Goal: Information Seeking & Learning: Learn about a topic

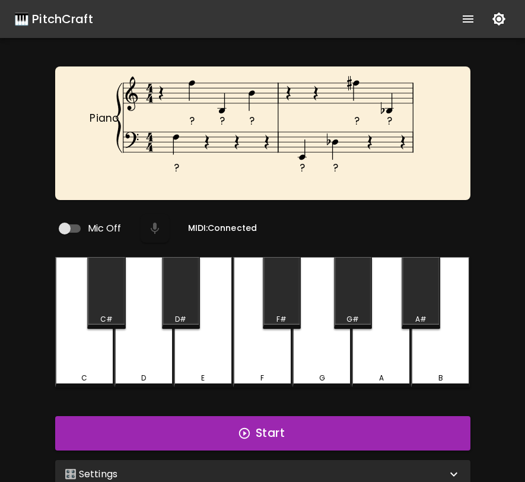
click at [292, 460] on div "🎛️ Settings" at bounding box center [262, 474] width 415 height 28
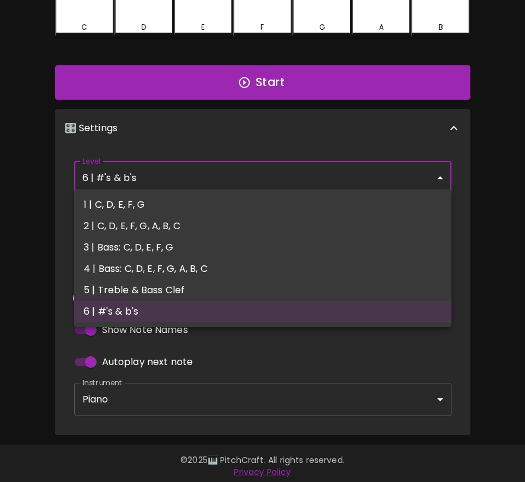
click at [203, 181] on body "🎹 PitchCraft About Badges Wizard Reading Pro Log Out ? ? ? ? ? ? ? ? Piano Mic …" at bounding box center [262, 68] width 525 height 838
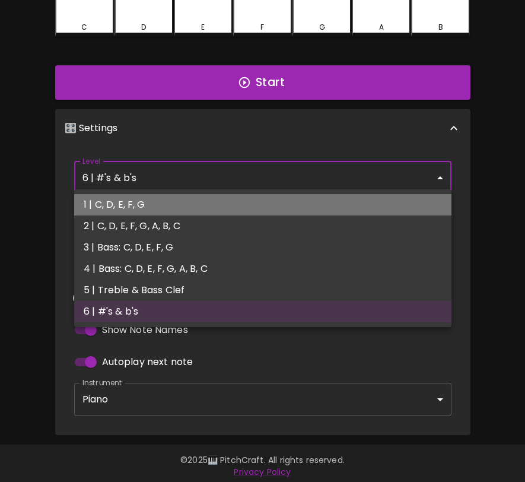
click at [196, 195] on li "1 | C, D, E, F, G" at bounding box center [262, 204] width 377 height 21
type input "1"
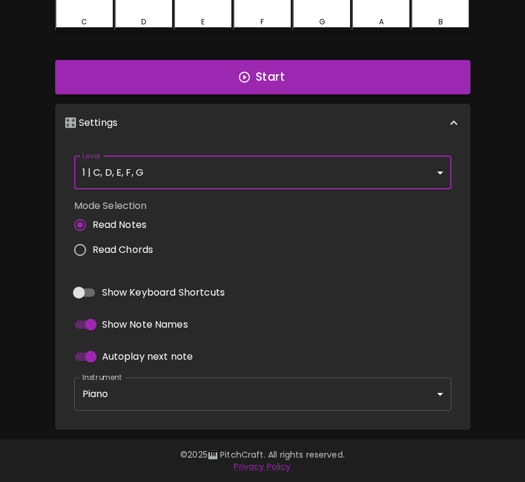
scroll to position [324, 0]
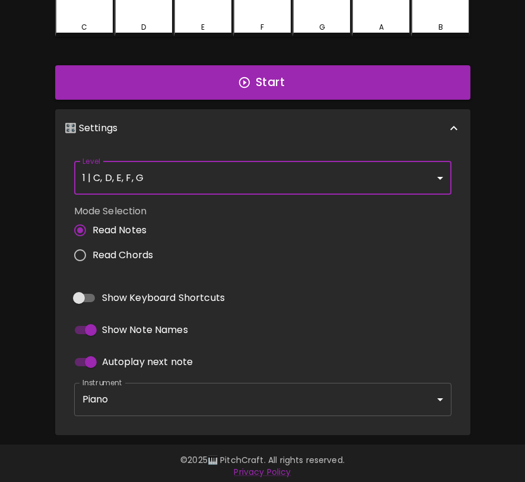
click at [144, 248] on span "Read Chords" at bounding box center [123, 255] width 61 height 14
click at [93, 247] on input "Read Chords" at bounding box center [80, 255] width 25 height 25
radio input "true"
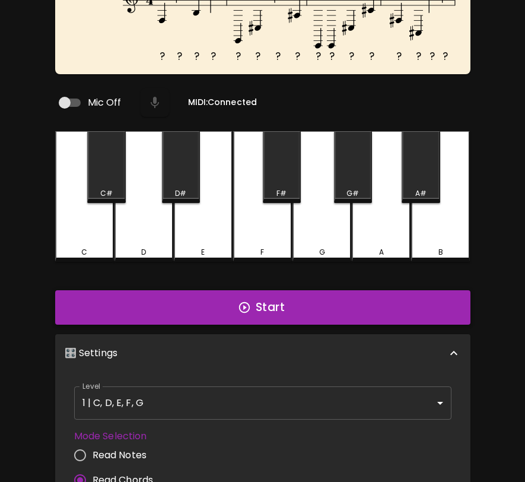
scroll to position [97, 0]
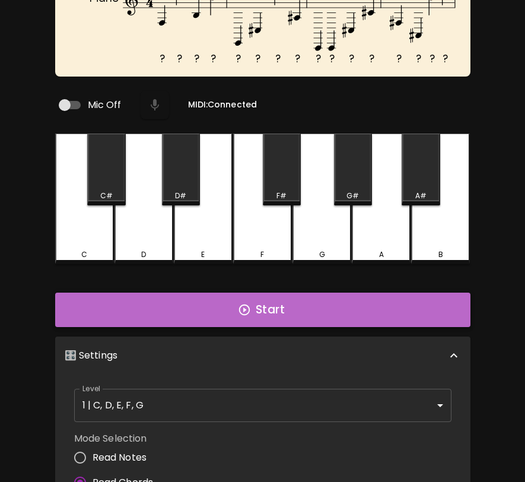
click at [248, 303] on icon "button" at bounding box center [244, 309] width 13 height 13
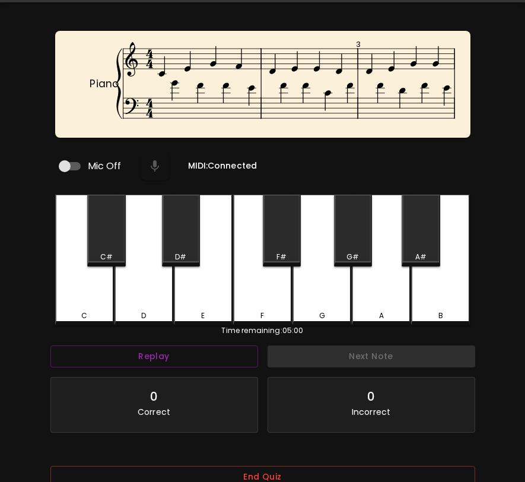
scroll to position [119, 0]
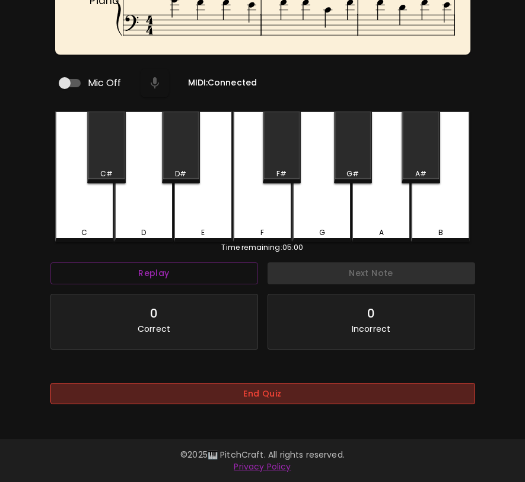
click at [257, 387] on button "End Quiz" at bounding box center [262, 394] width 425 height 22
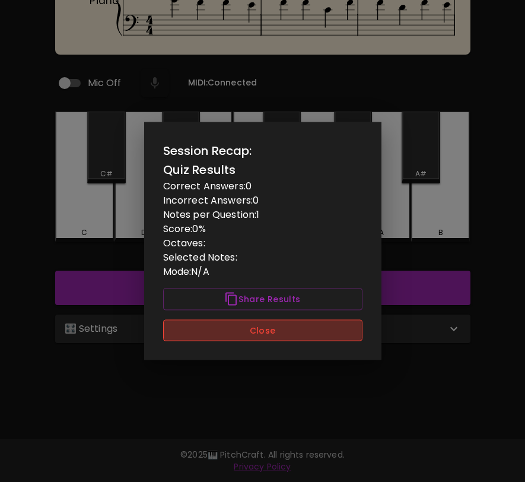
click at [256, 320] on button "Close" at bounding box center [262, 330] width 199 height 22
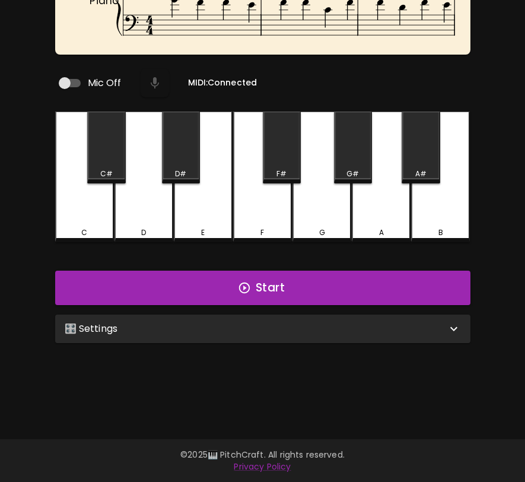
click at [254, 336] on div "🎛️ Settings" at bounding box center [262, 328] width 415 height 28
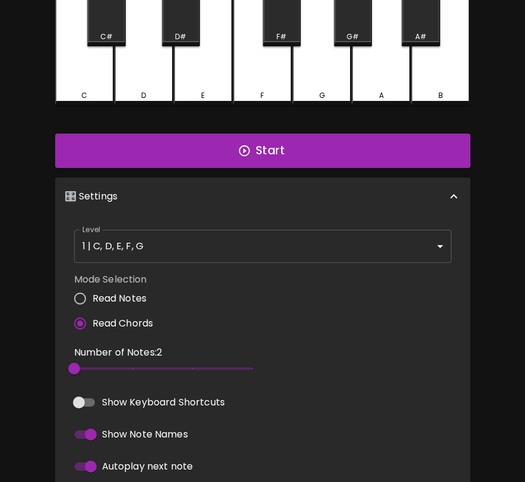
scroll to position [279, 0]
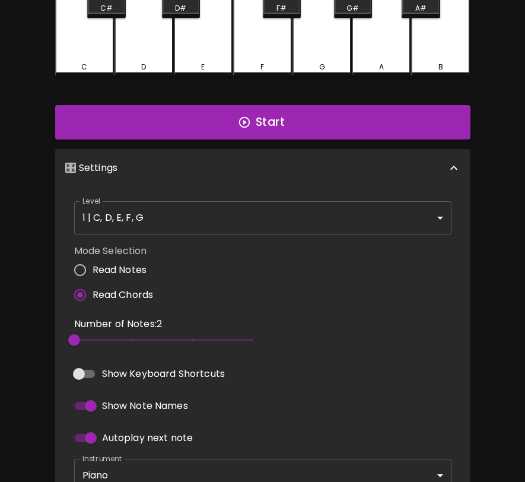
click at [260, 218] on body "🎹 PitchCraft About Badges Wizard Reading Pro Log Out Piano 3 4 Mic Off MIDI: Co…" at bounding box center [262, 144] width 525 height 847
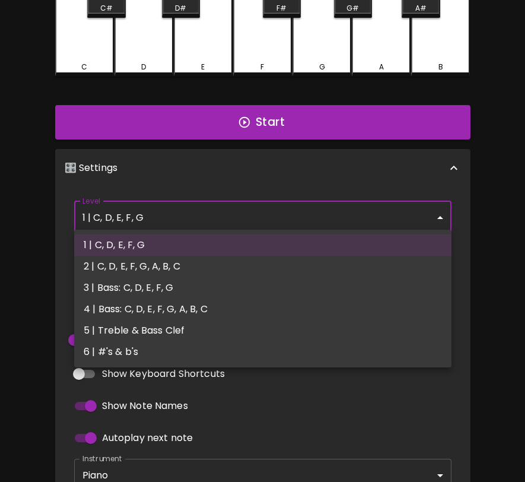
drag, startPoint x: 253, startPoint y: 249, endPoint x: 251, endPoint y: 258, distance: 9.1
click at [251, 258] on ul "1 | C, D, E, F, G 2 | C, D, E, F, G, A, B, C 3 | Bass: C, D, E, F, G 4 | Bass: …" at bounding box center [262, 299] width 377 height 138
click at [251, 258] on li "2 | C, D, E, F, G, A, B, C" at bounding box center [262, 266] width 377 height 21
type input "3"
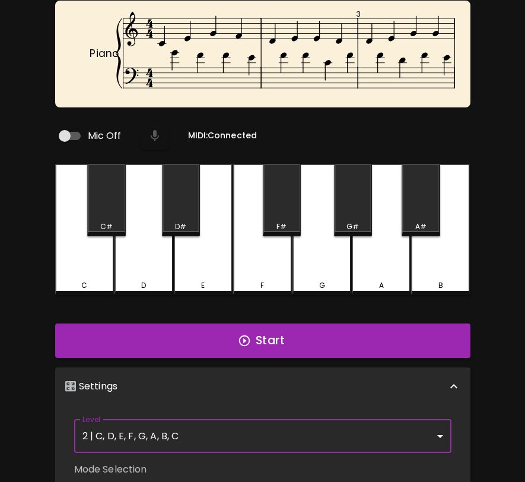
scroll to position [0, 0]
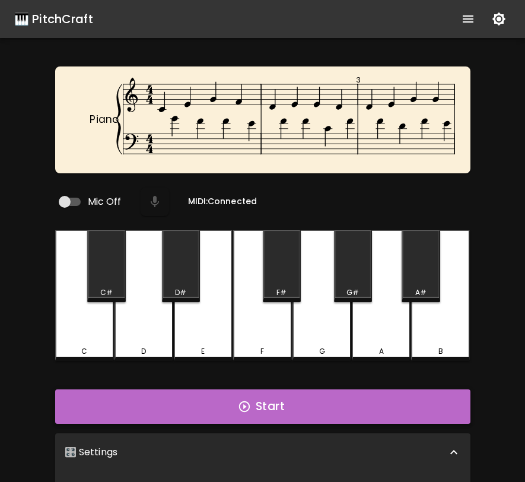
click at [250, 392] on button "Start" at bounding box center [262, 406] width 415 height 34
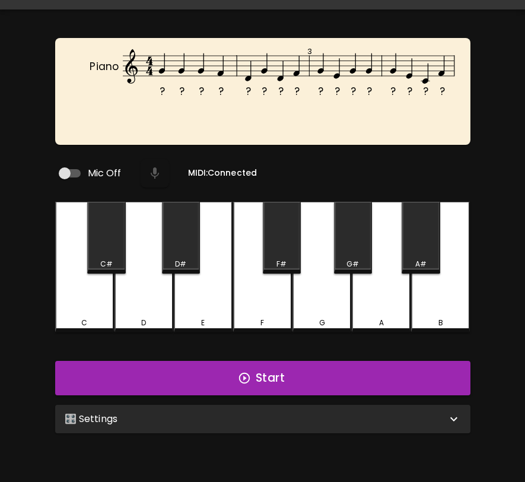
scroll to position [119, 0]
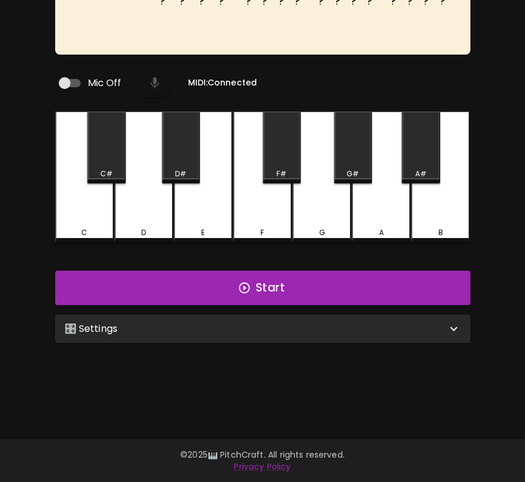
click at [293, 322] on div "🎛️ Settings" at bounding box center [256, 329] width 382 height 14
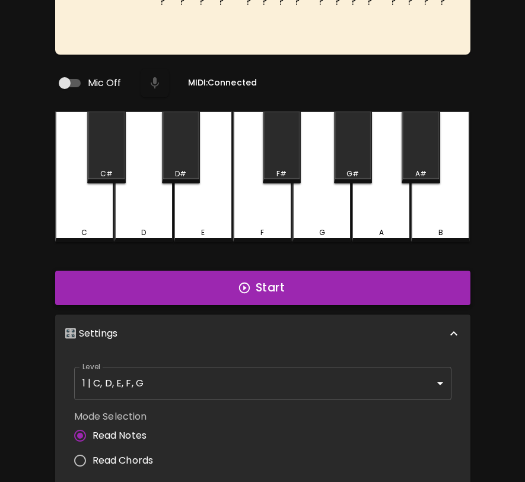
click at [242, 283] on icon "button" at bounding box center [244, 287] width 13 height 13
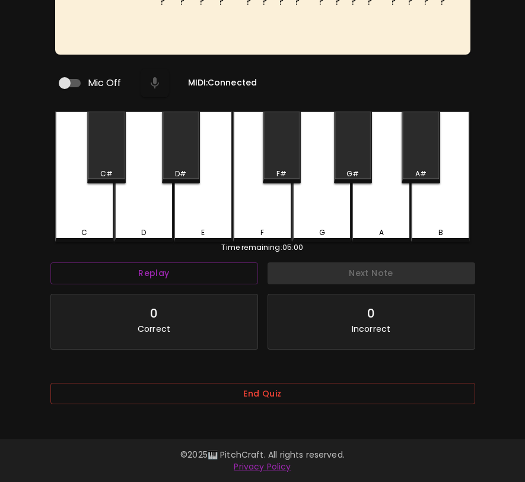
click at [234, 380] on div "End Quiz" at bounding box center [262, 397] width 425 height 48
click at [222, 392] on button "End Quiz" at bounding box center [262, 394] width 425 height 22
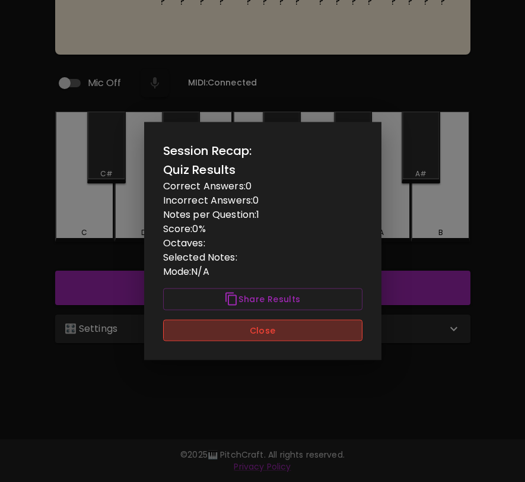
click at [239, 336] on button "Close" at bounding box center [262, 330] width 199 height 22
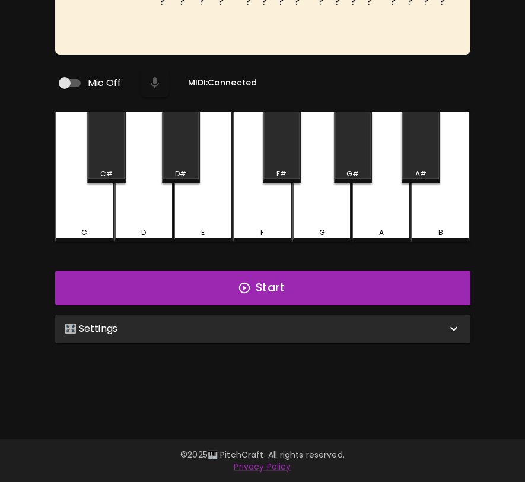
click at [241, 327] on div "🎛️ Settings" at bounding box center [256, 329] width 382 height 14
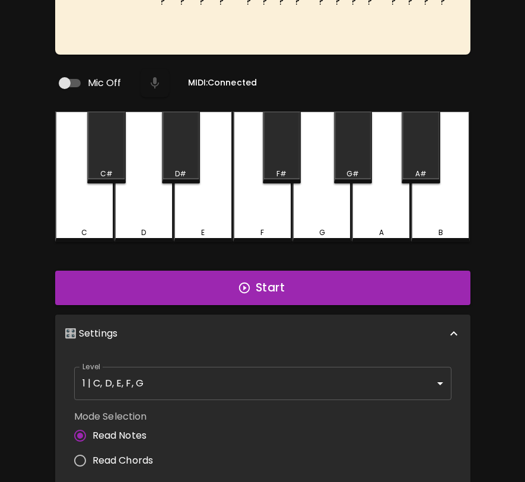
click at [113, 463] on label "Read Chords" at bounding box center [111, 460] width 86 height 25
click at [93, 463] on input "Read Chords" at bounding box center [80, 460] width 25 height 25
radio input "true"
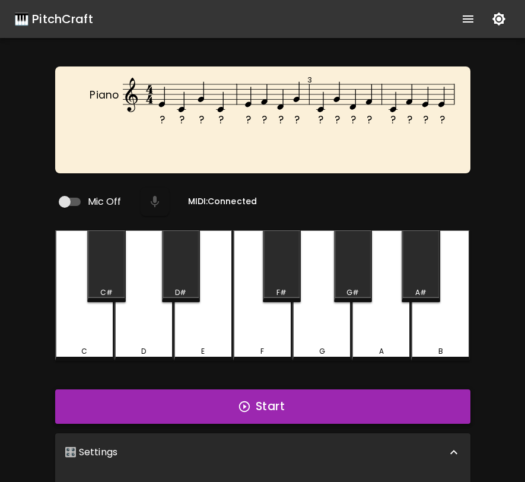
click at [208, 396] on button "Start" at bounding box center [262, 406] width 415 height 34
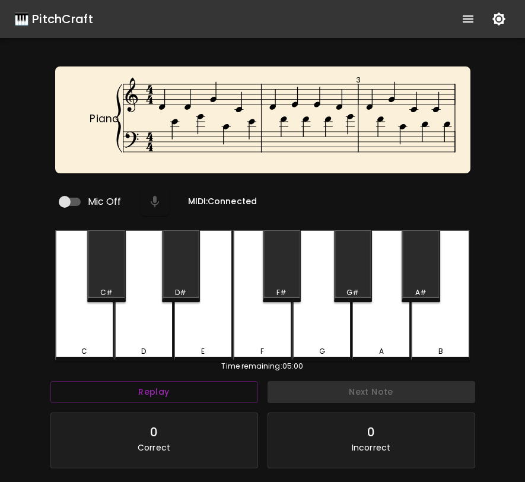
click at [142, 346] on div "D" at bounding box center [143, 351] width 5 height 11
click at [156, 334] on div "D" at bounding box center [143, 295] width 59 height 131
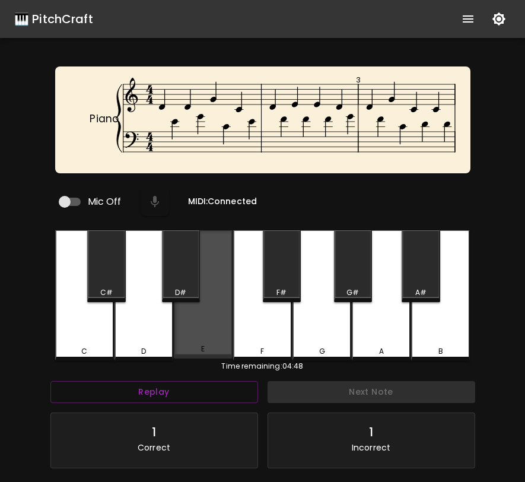
click at [179, 335] on div "E" at bounding box center [203, 294] width 59 height 128
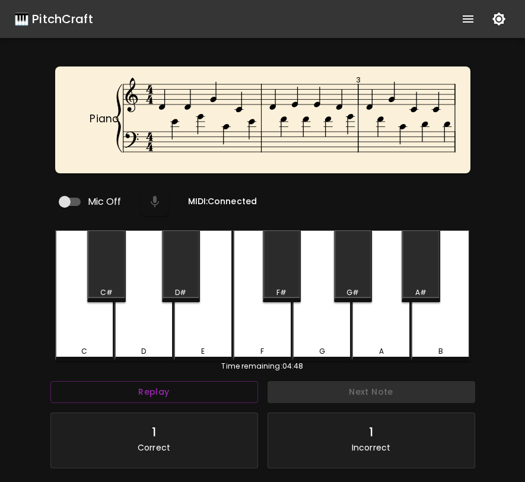
click at [145, 336] on div "D" at bounding box center [143, 295] width 59 height 131
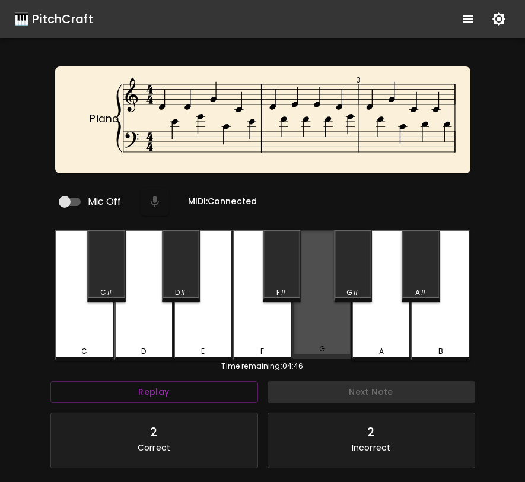
click at [323, 302] on div "G" at bounding box center [321, 294] width 59 height 128
click at [329, 305] on div "G" at bounding box center [321, 294] width 59 height 128
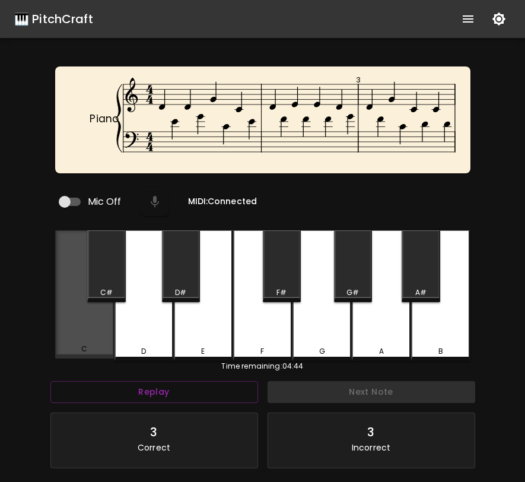
click at [57, 346] on div "C" at bounding box center [84, 348] width 56 height 11
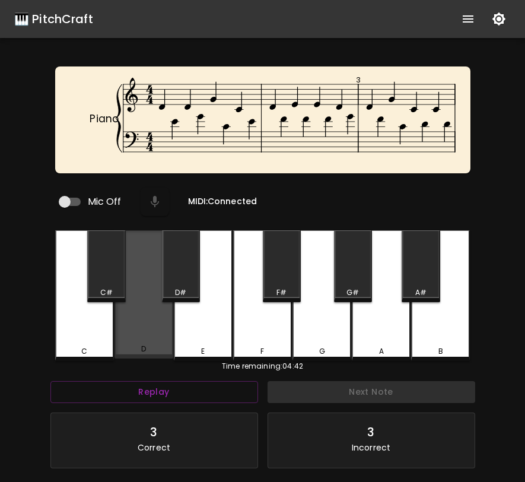
click at [166, 312] on div "D" at bounding box center [143, 294] width 59 height 128
click at [149, 319] on div "D" at bounding box center [143, 294] width 59 height 128
click at [151, 320] on div "D" at bounding box center [143, 294] width 59 height 128
click at [152, 320] on div "D" at bounding box center [143, 294] width 59 height 128
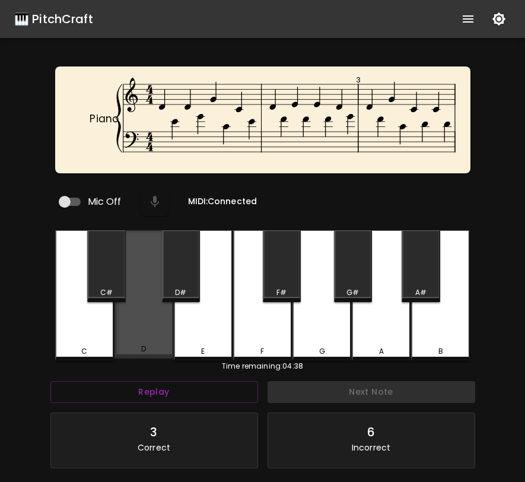
click at [152, 320] on div "D" at bounding box center [143, 294] width 59 height 128
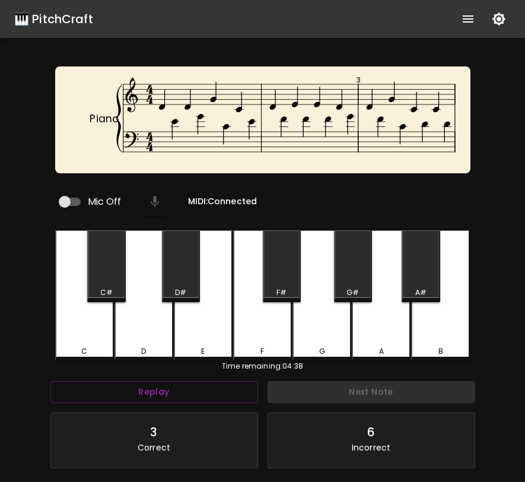
click at [152, 320] on div "D" at bounding box center [143, 295] width 59 height 131
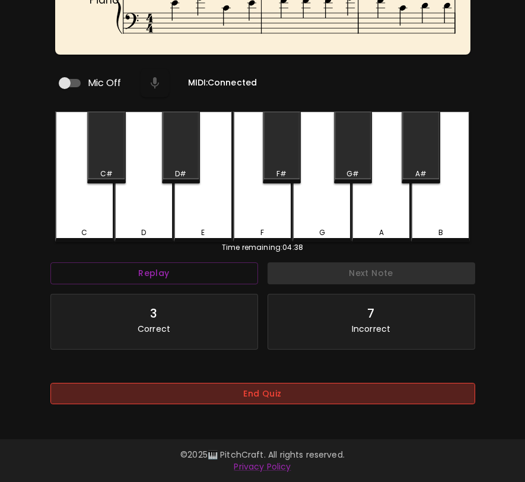
click at [311, 400] on button "End Quiz" at bounding box center [262, 394] width 425 height 22
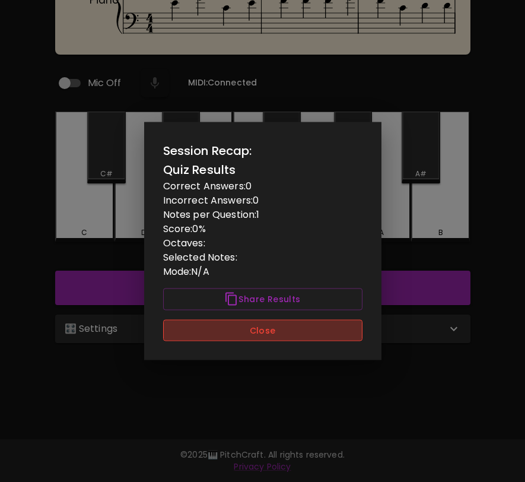
click at [311, 334] on button "Close" at bounding box center [262, 330] width 199 height 22
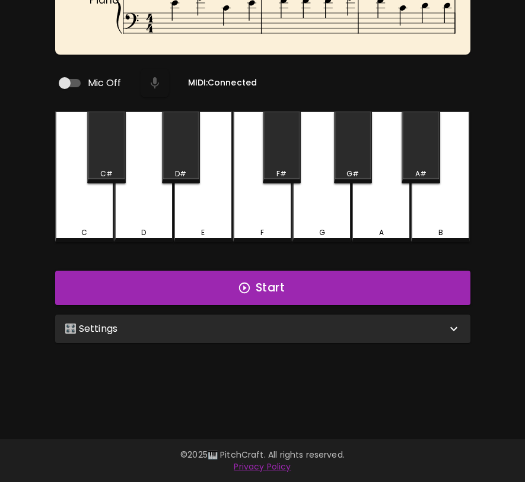
click at [250, 344] on div "Piano 3 4 Mic Off MIDI: Connected C C# D D# E F F# G G# A A# B Start 🎛️ Setting…" at bounding box center [262, 189] width 525 height 482
click at [256, 325] on div "🎛️ Settings" at bounding box center [256, 329] width 382 height 14
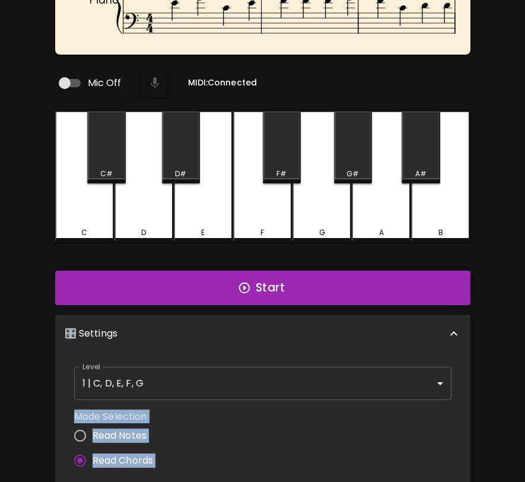
scroll to position [94, 0]
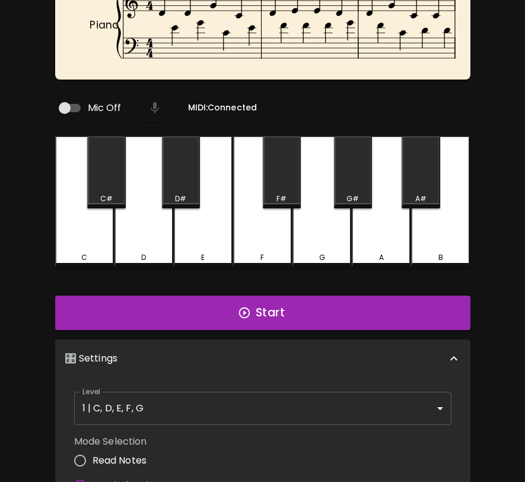
click at [178, 430] on div "Mode Selection Read Notes Read Chords" at bounding box center [262, 466] width 387 height 73
